Goal: Information Seeking & Learning: Learn about a topic

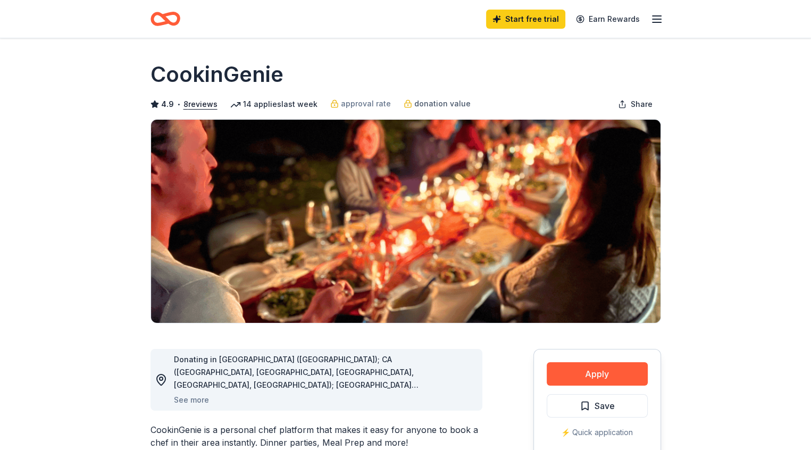
click at [423, 101] on span "donation value" at bounding box center [442, 103] width 56 height 13
click at [428, 107] on span "donation value" at bounding box center [442, 103] width 56 height 13
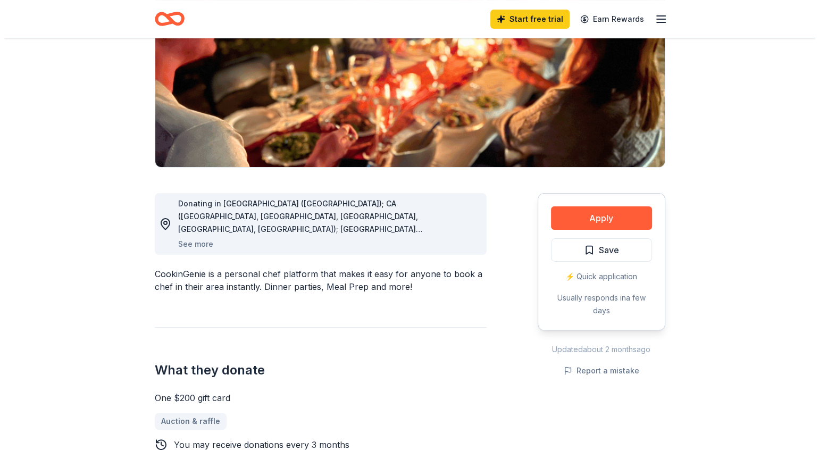
scroll to position [149, 0]
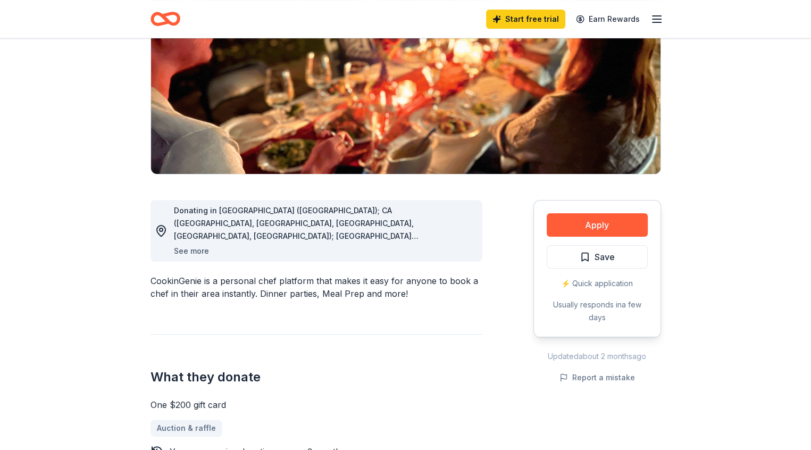
click at [189, 252] on button "See more" at bounding box center [191, 251] width 35 height 13
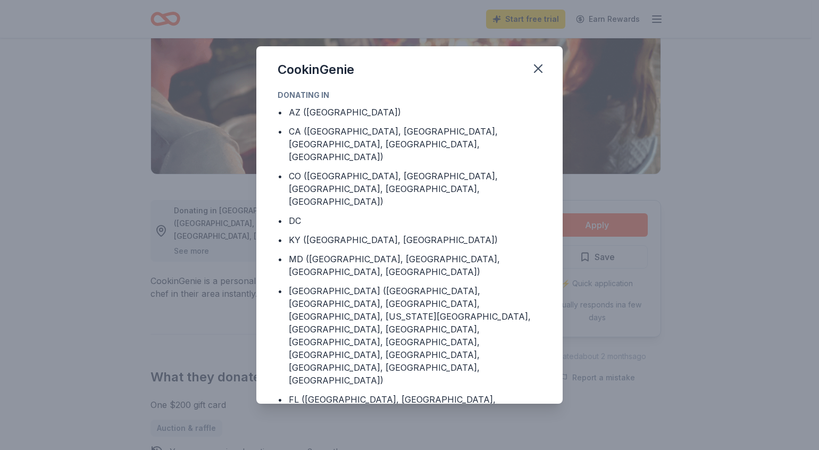
click at [189, 252] on div "CookinGenie Donating in • AZ ([GEOGRAPHIC_DATA]) • CA ([GEOGRAPHIC_DATA], [GEOG…" at bounding box center [409, 225] width 819 height 450
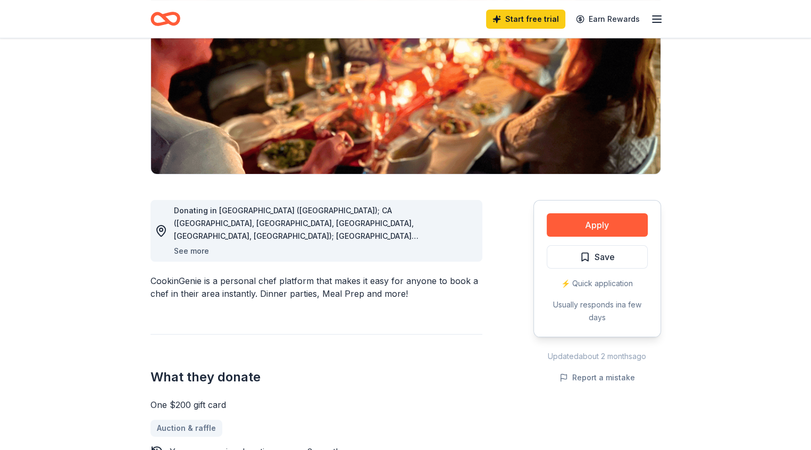
click at [189, 252] on button "See more" at bounding box center [191, 251] width 35 height 13
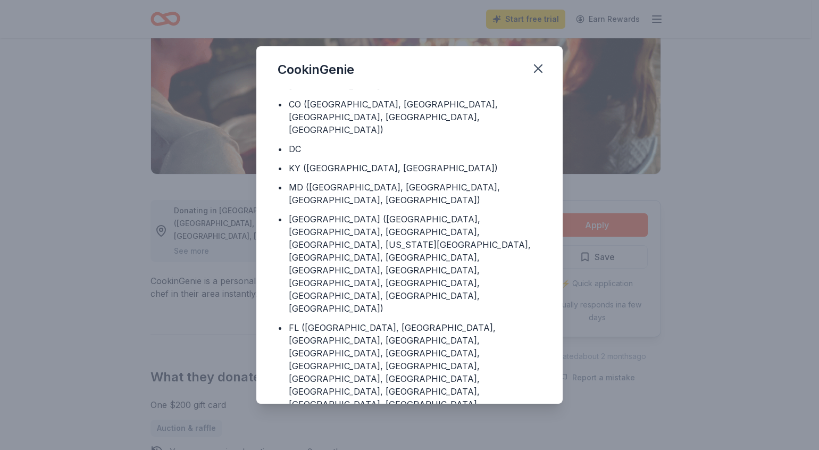
scroll to position [78, 0]
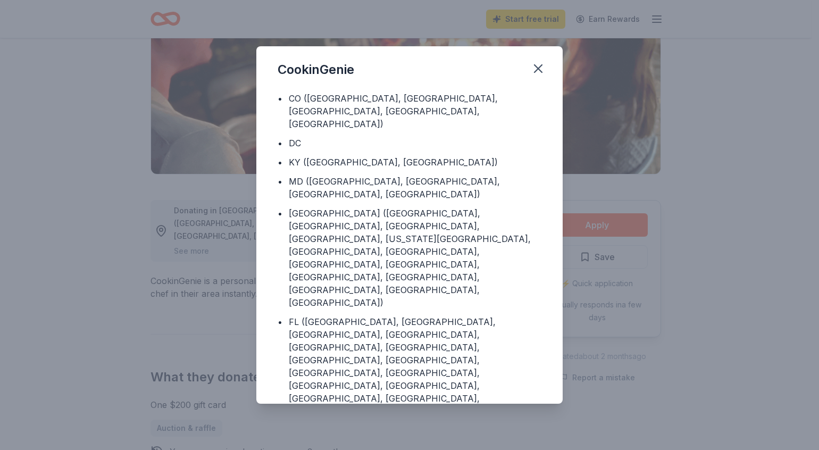
drag, startPoint x: 551, startPoint y: 380, endPoint x: 558, endPoint y: 377, distance: 6.9
click at [558, 377] on div "Donating in • AZ ([GEOGRAPHIC_DATA]) • CA ([GEOGRAPHIC_DATA], [GEOGRAPHIC_DATA]…" at bounding box center [409, 246] width 306 height 315
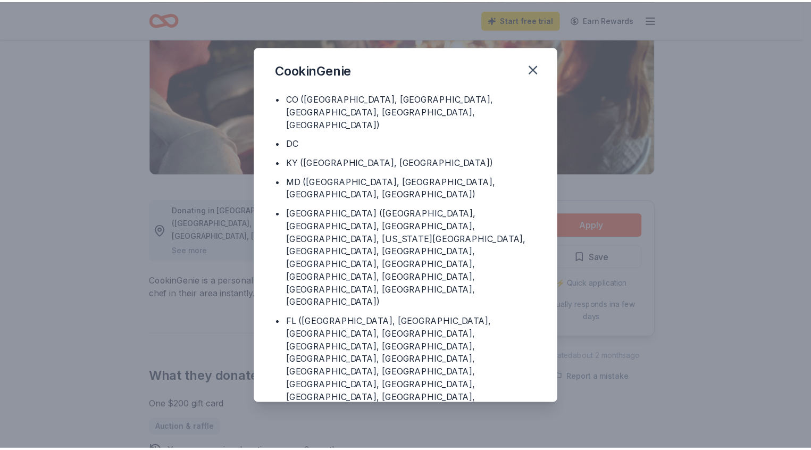
scroll to position [81, 0]
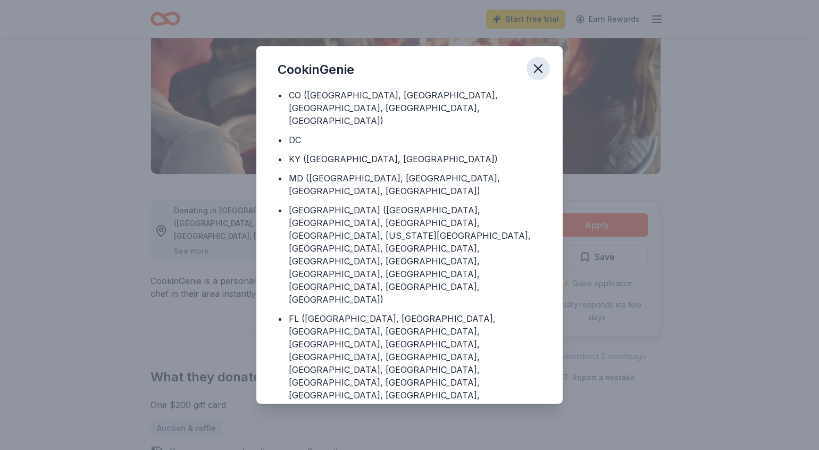
click at [536, 58] on button "button" at bounding box center [537, 68] width 23 height 23
